Goal: Browse casually

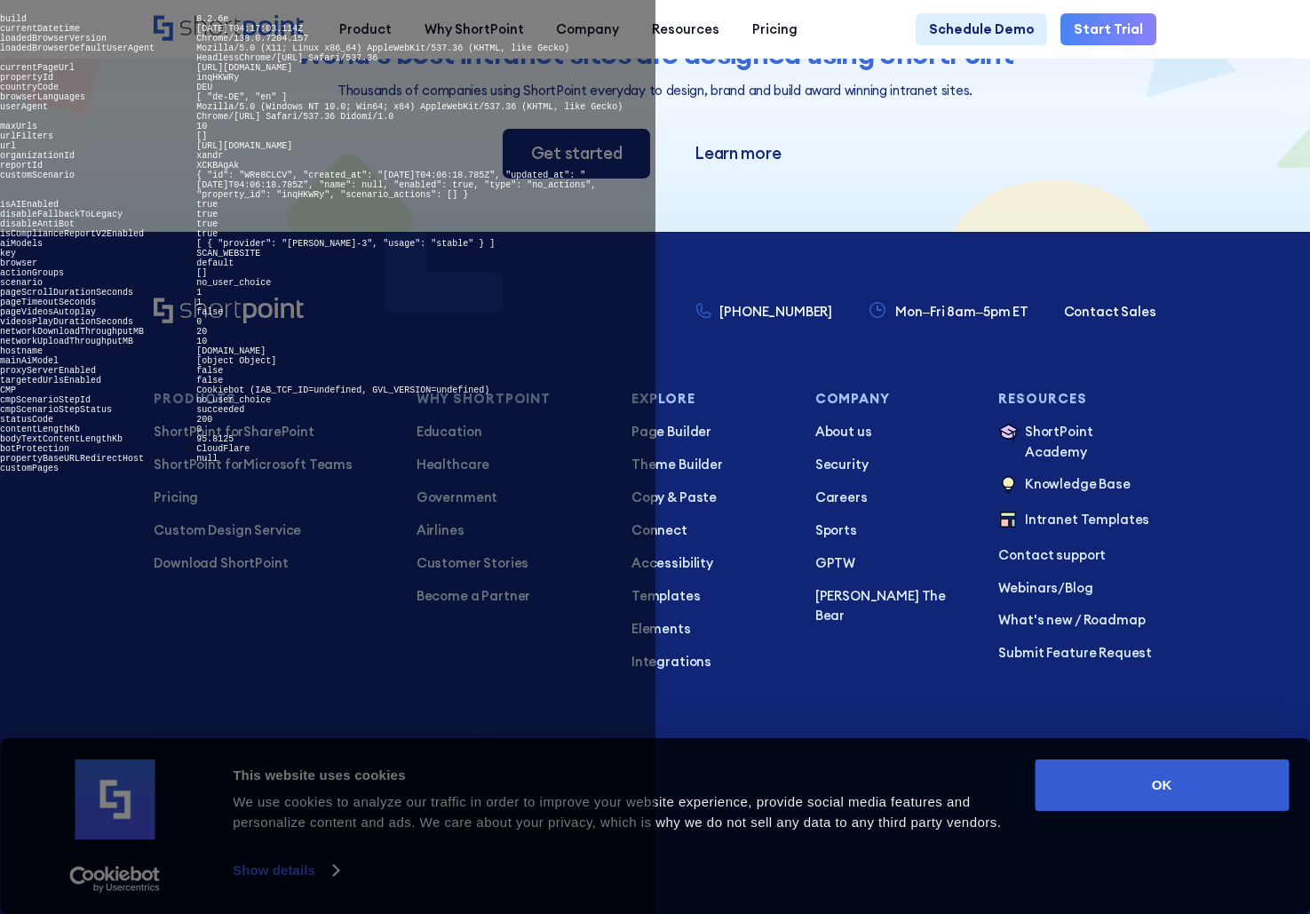
scroll to position [4030, 0]
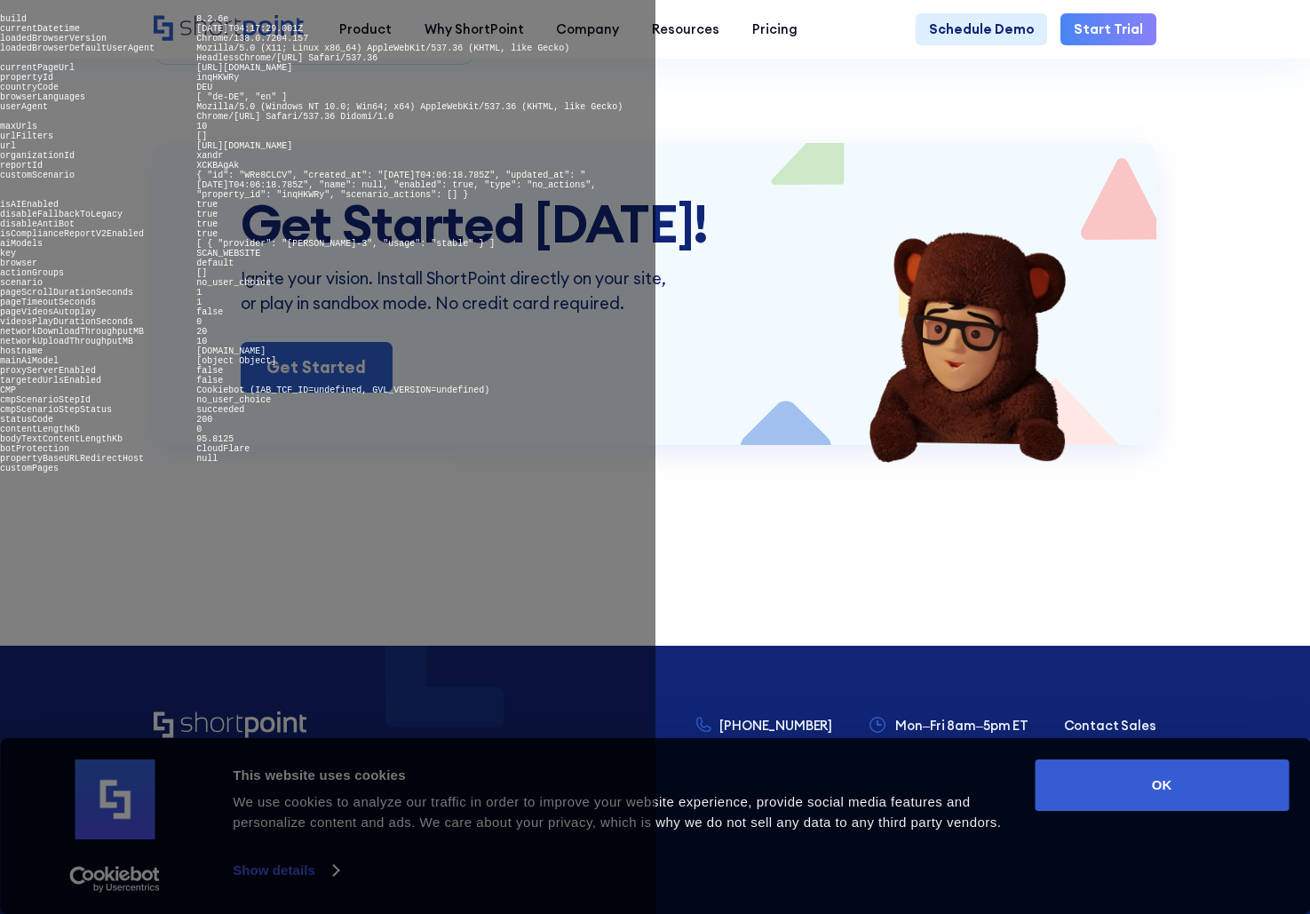
scroll to position [6291, 0]
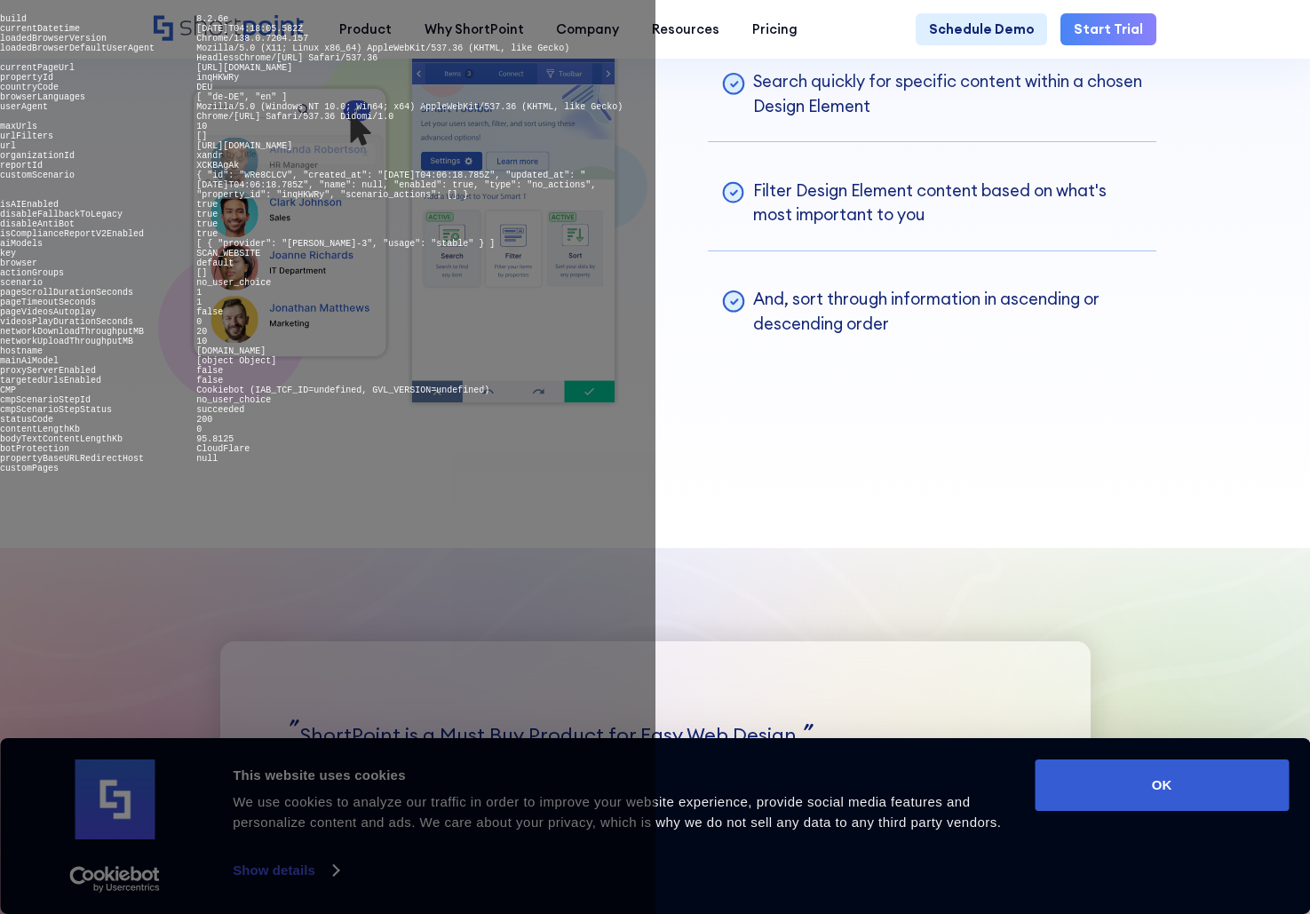
scroll to position [7760, 0]
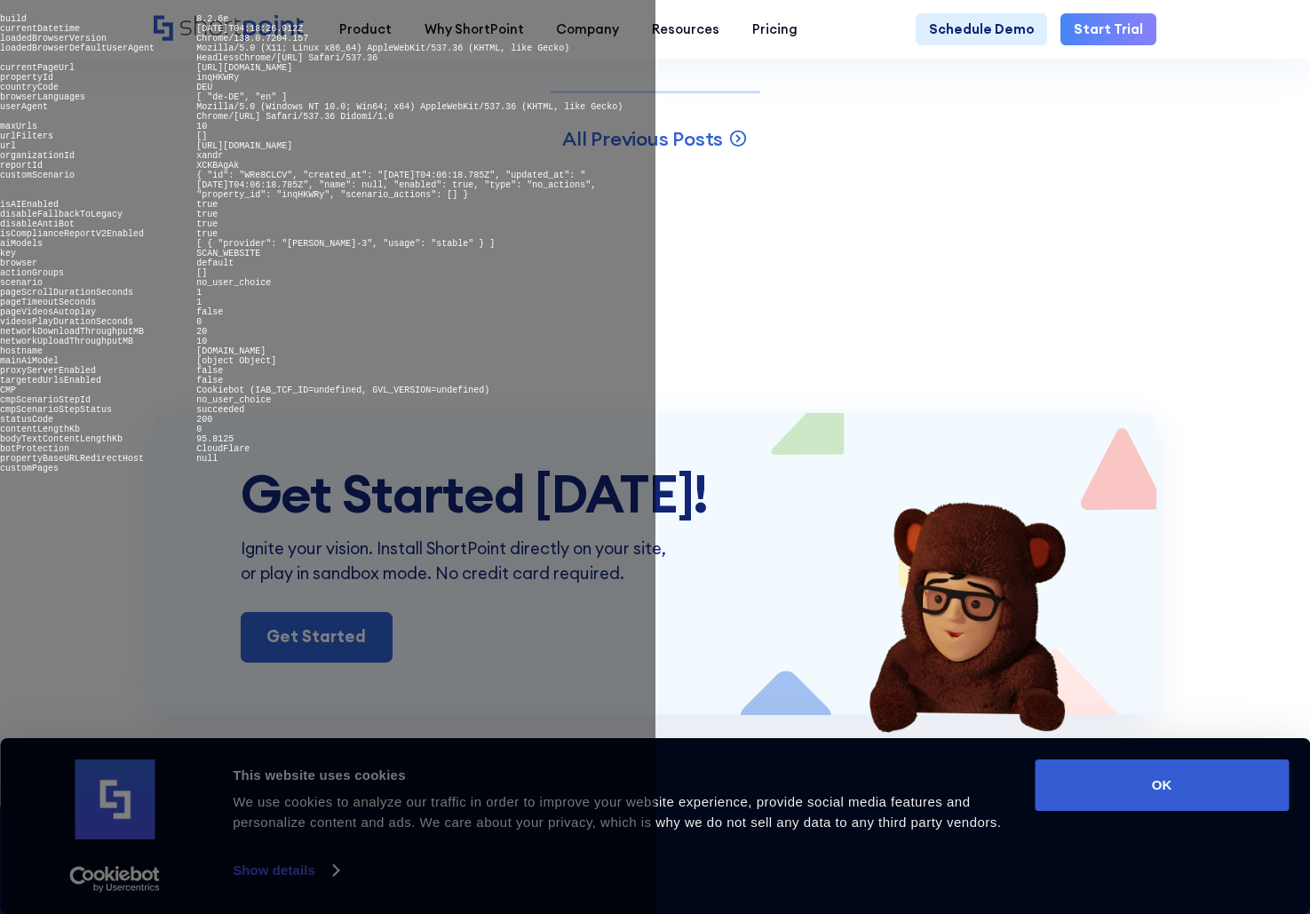
scroll to position [10601, 0]
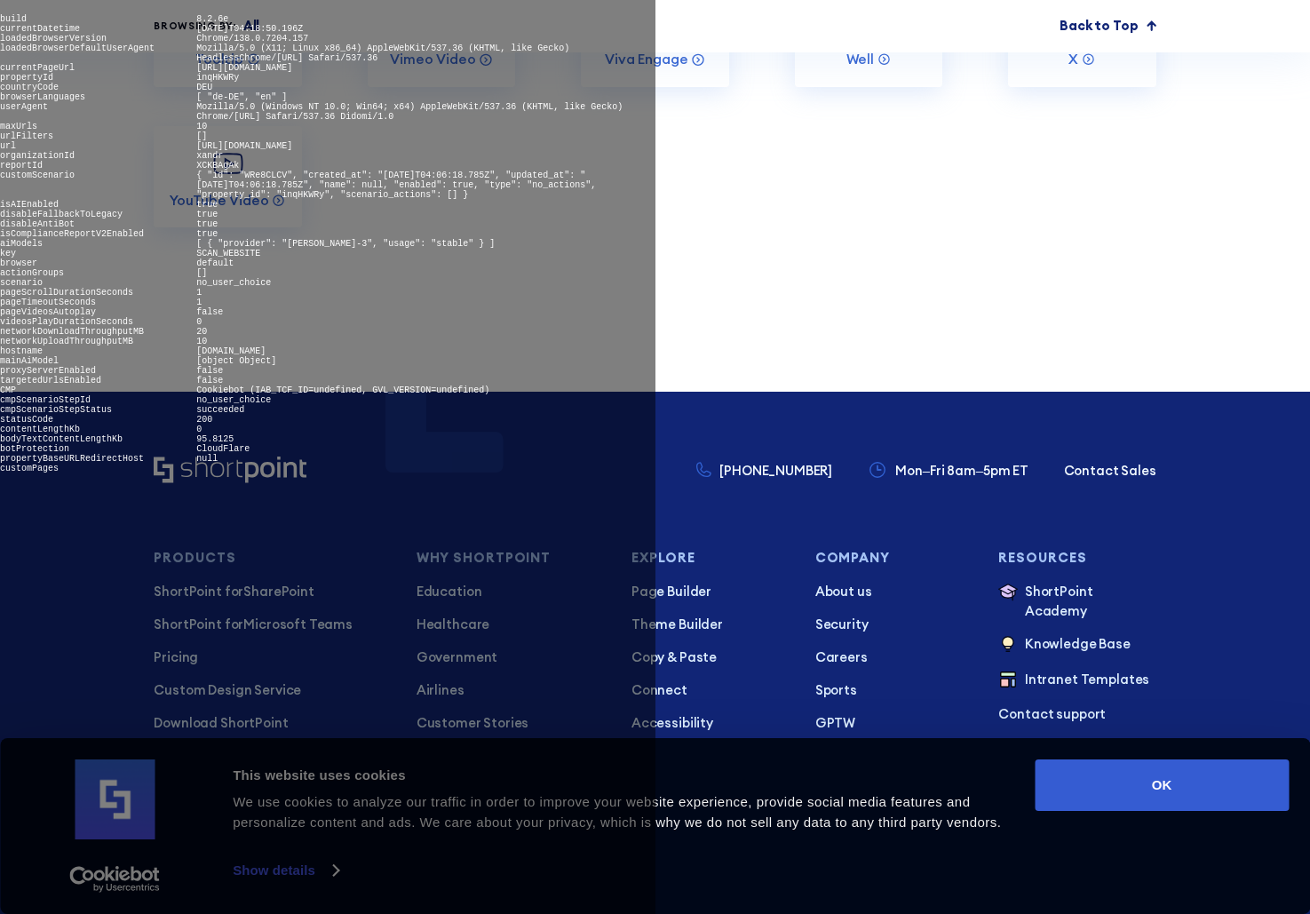
scroll to position [6016, 0]
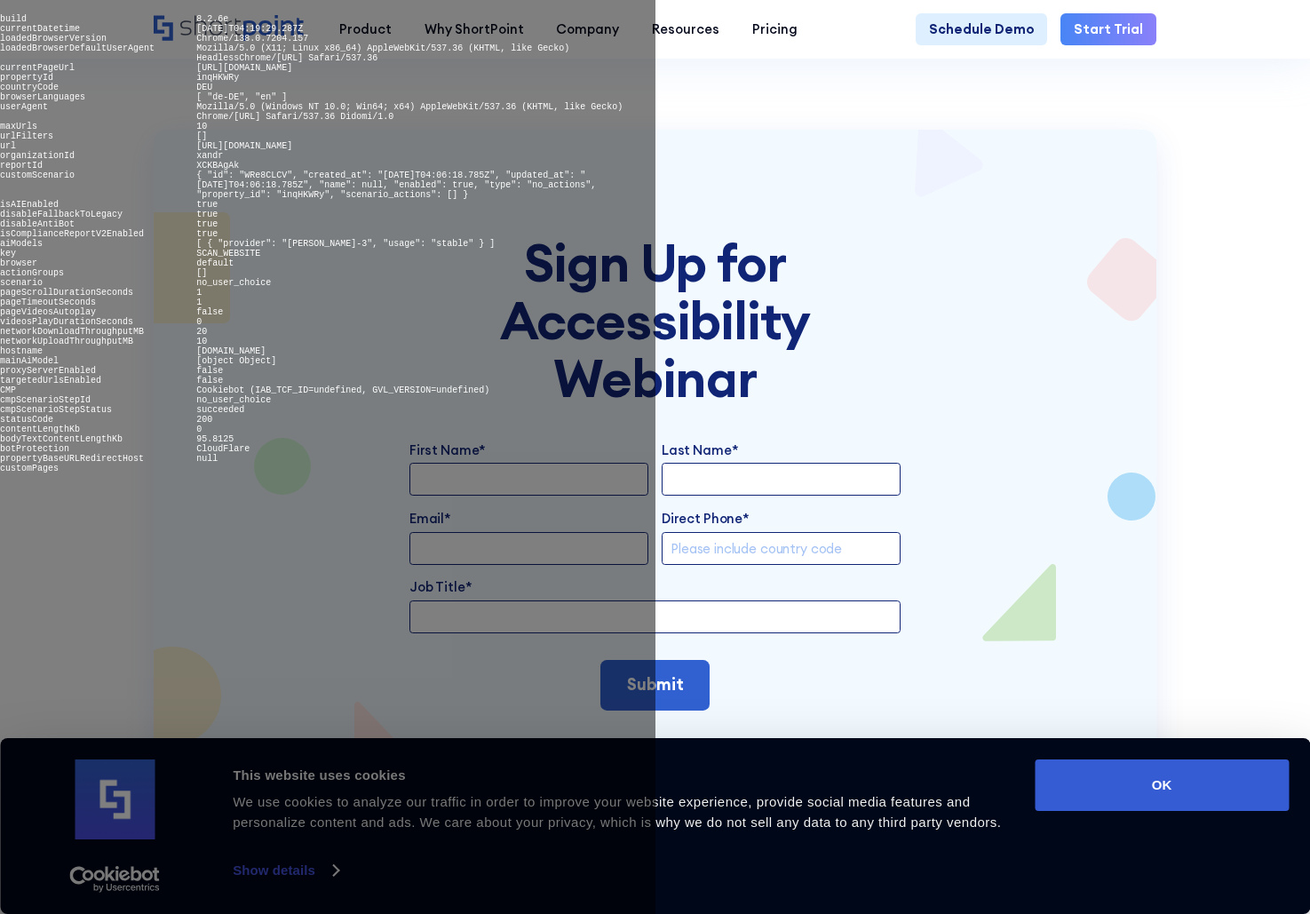
scroll to position [4745, 0]
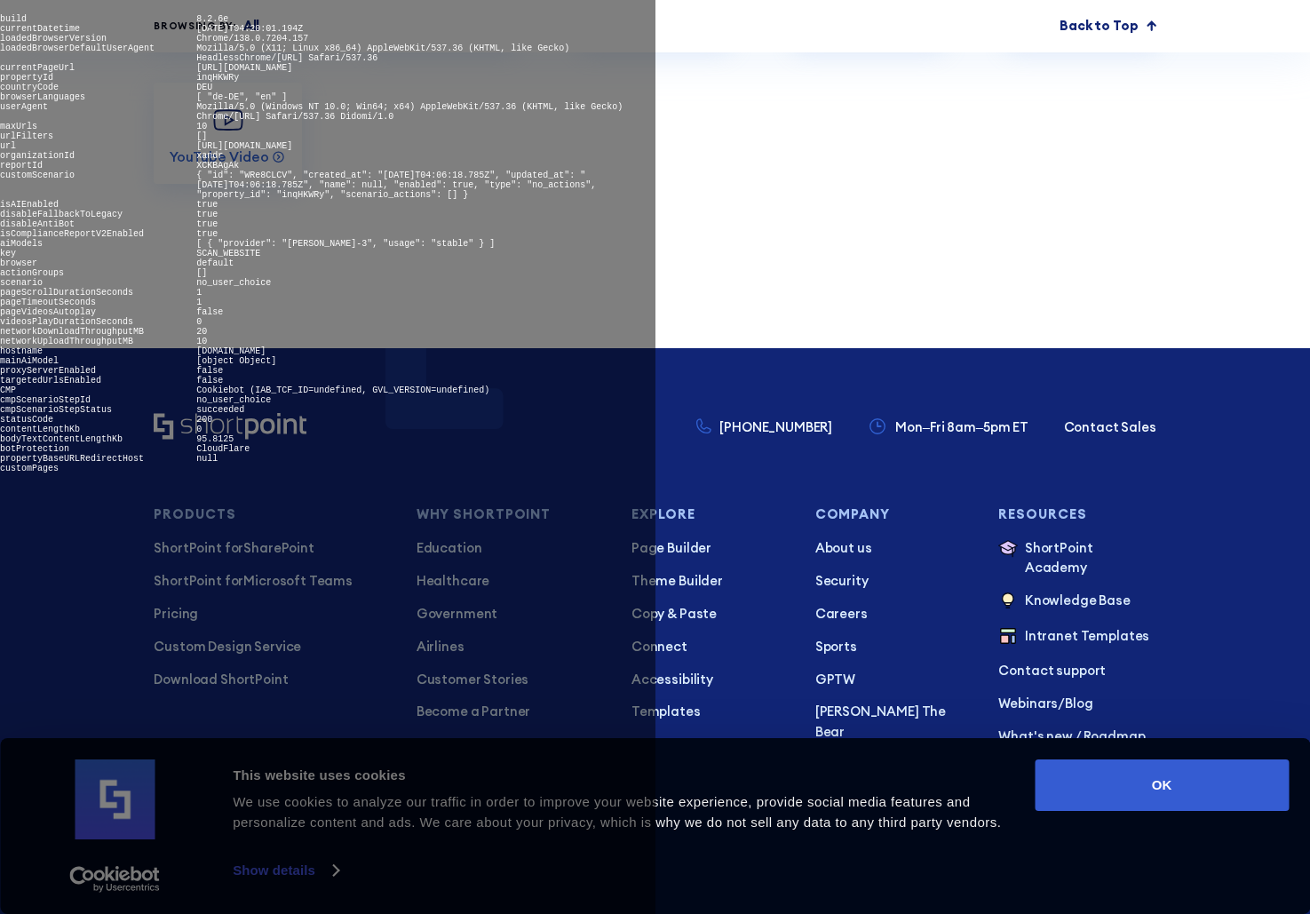
scroll to position [6239, 0]
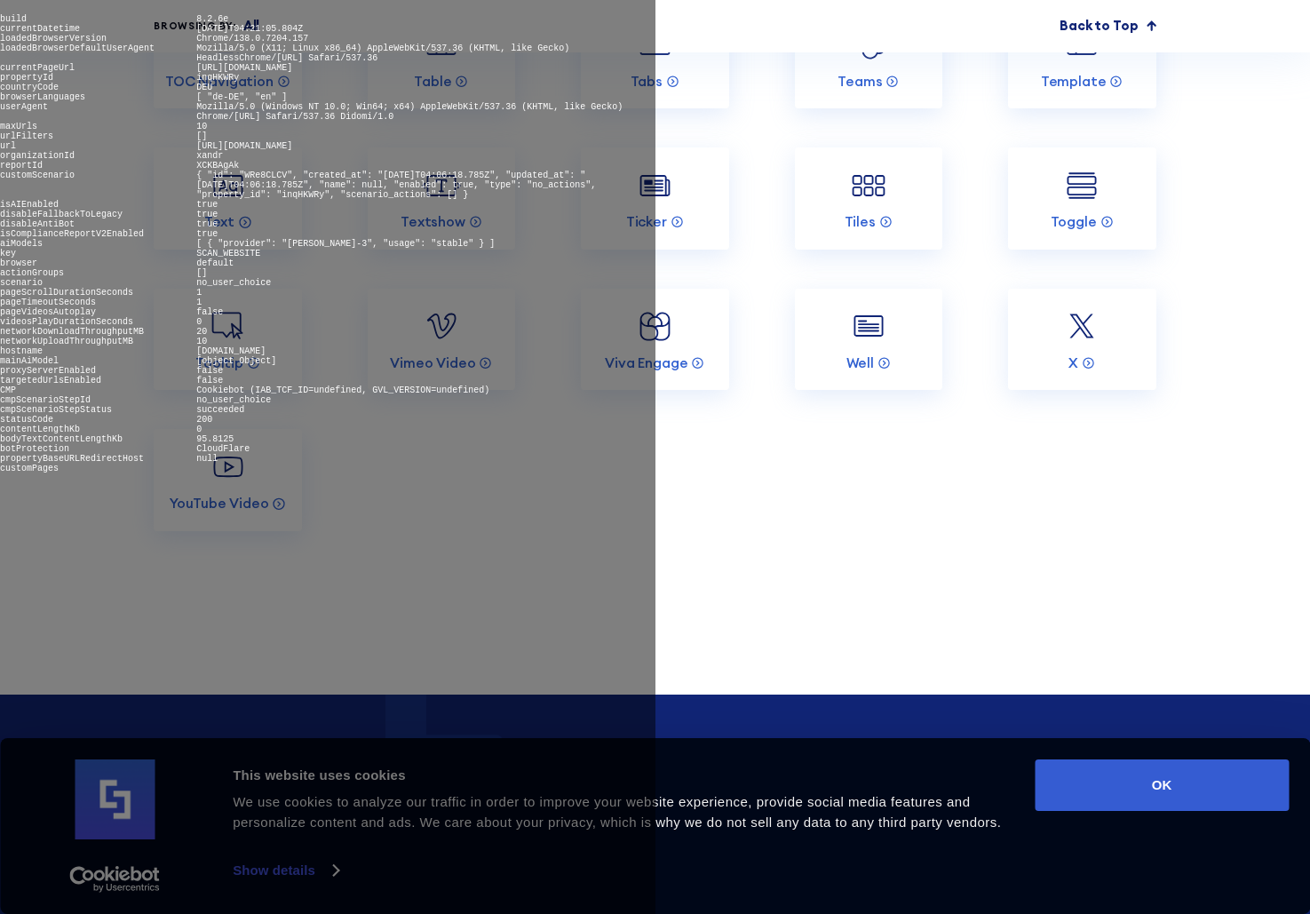
scroll to position [6053, 0]
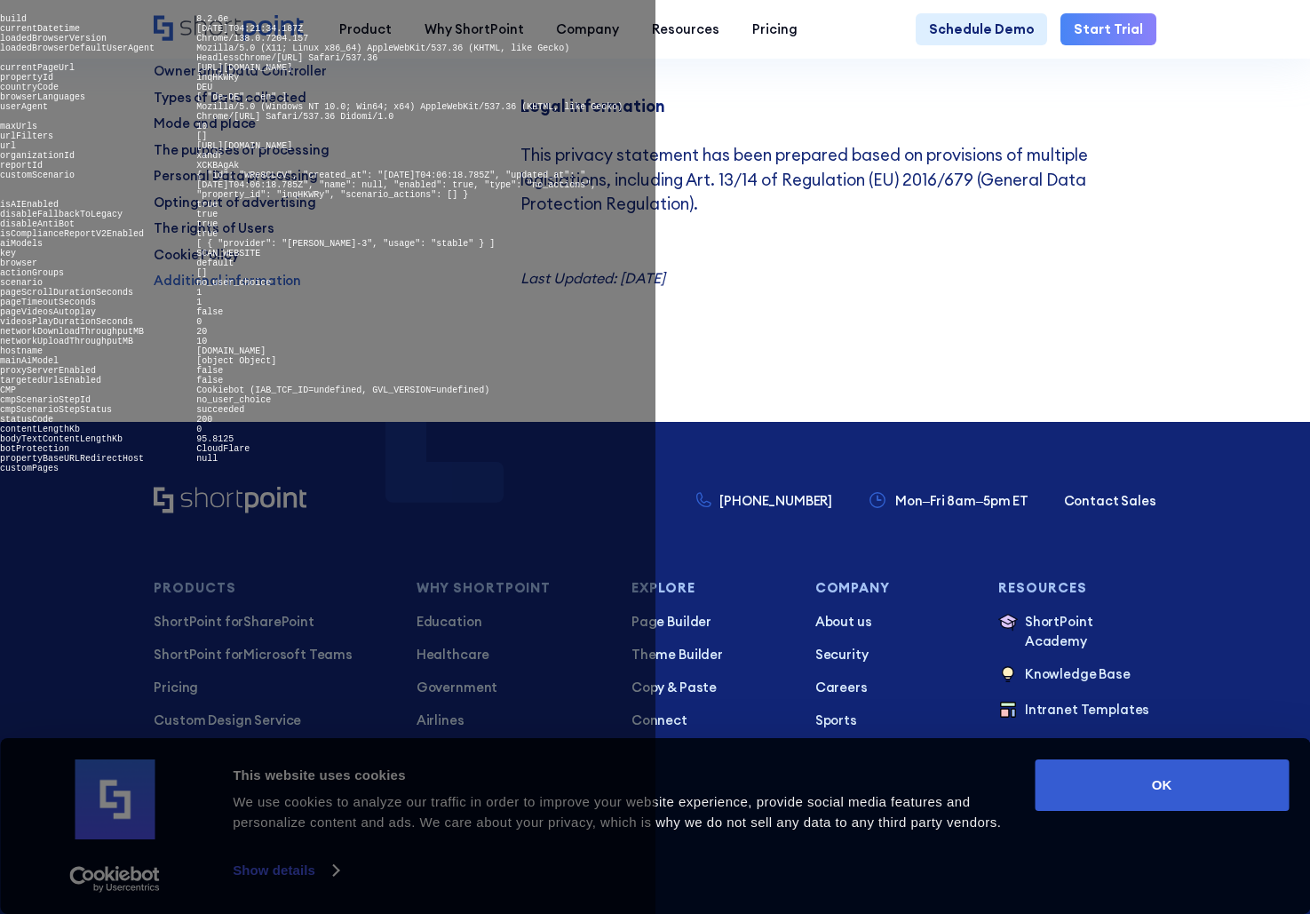
scroll to position [15752, 0]
